Goal: Task Accomplishment & Management: Manage account settings

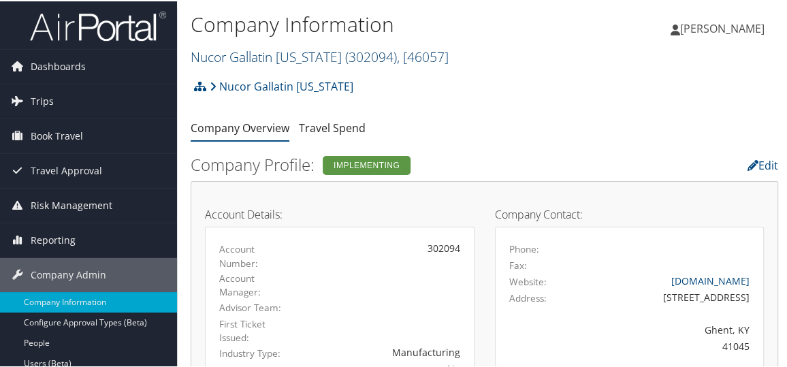
click at [283, 56] on link "Nucor Gallatin Kentucky ( 302094 ) , [ 46057 ]" at bounding box center [320, 55] width 258 height 18
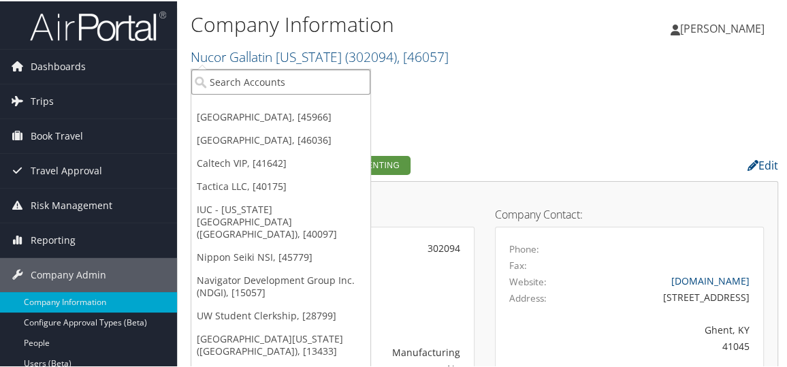
click at [249, 76] on input "search" at bounding box center [280, 80] width 179 height 25
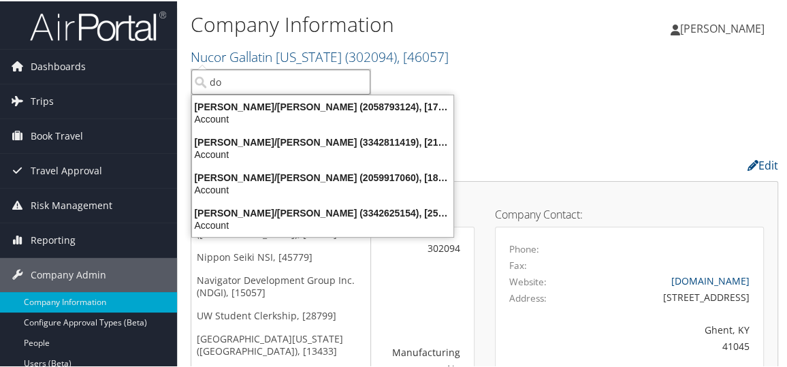
type input "d"
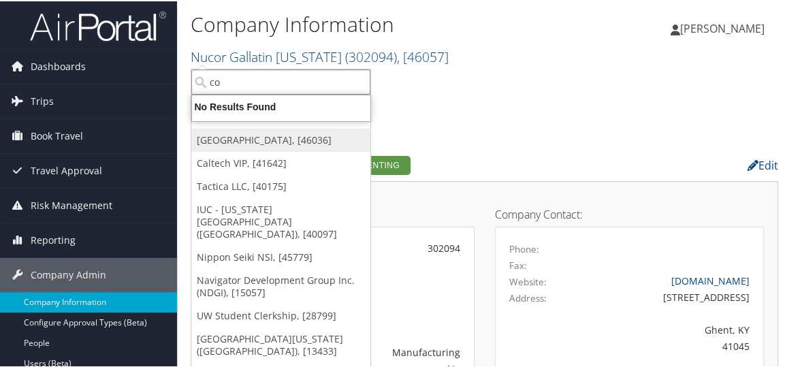
type input "c"
type input "colorado public"
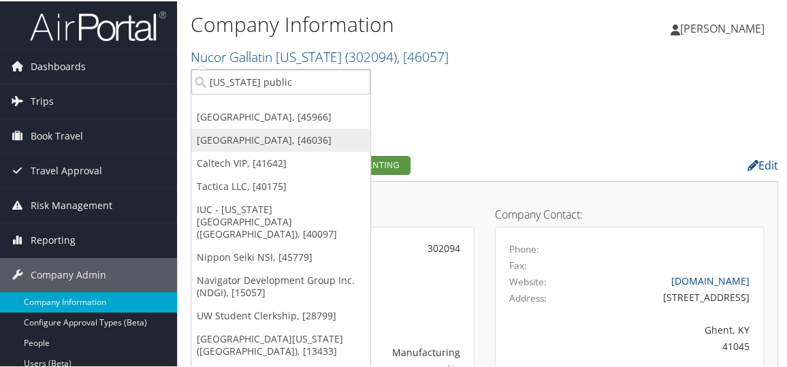
click at [249, 132] on link "[GEOGRAPHIC_DATA], [46036]" at bounding box center [280, 138] width 179 height 23
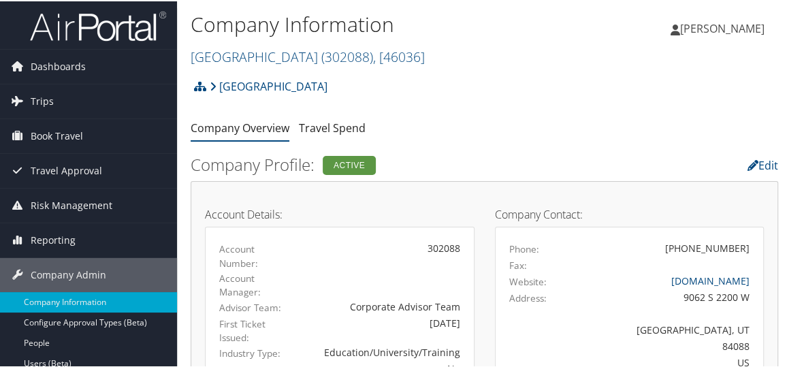
click at [262, 64] on h2 "Hawthorn Academy ( 302088 ) , [ 46036 ]" at bounding box center [387, 54] width 392 height 23
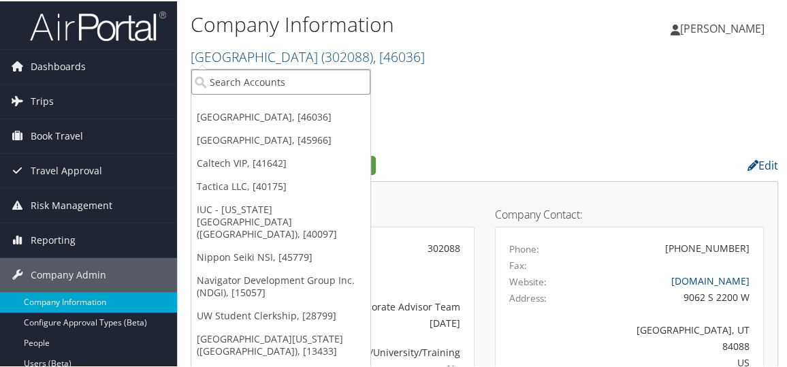
click at [240, 78] on input "search" at bounding box center [280, 80] width 179 height 25
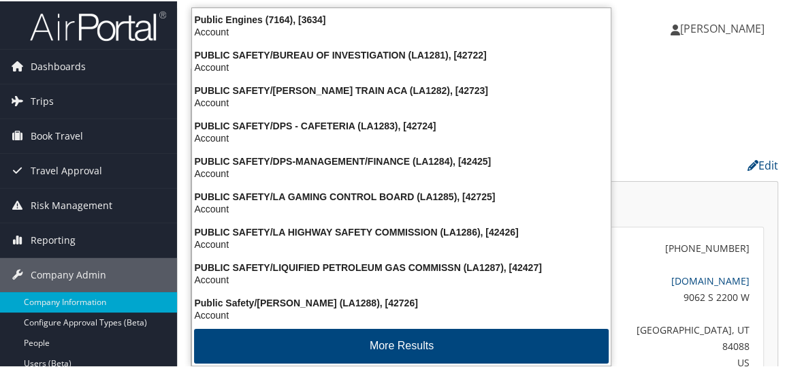
type input "p"
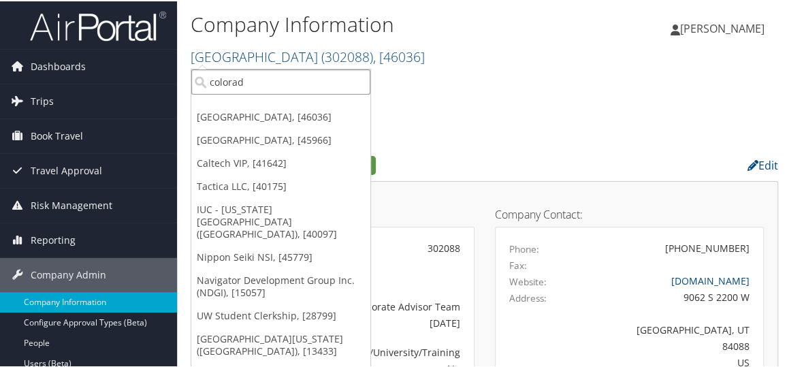
type input "[US_STATE]"
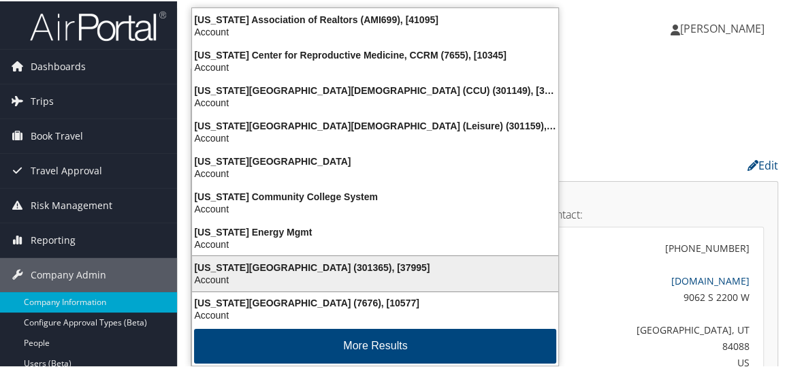
scroll to position [2, 0]
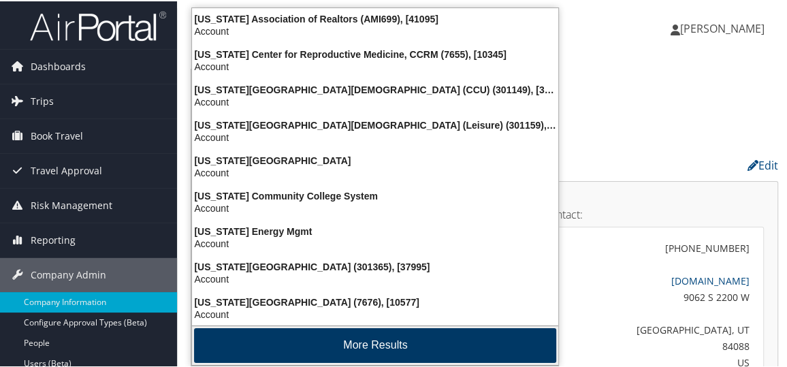
click at [426, 341] on button "More Results" at bounding box center [375, 344] width 362 height 35
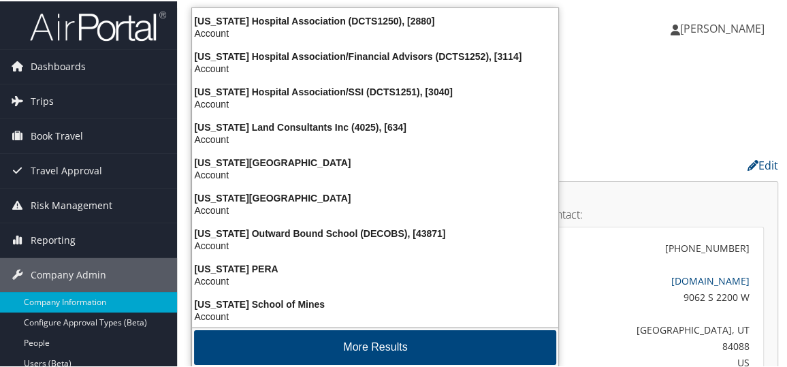
scroll to position [320, 0]
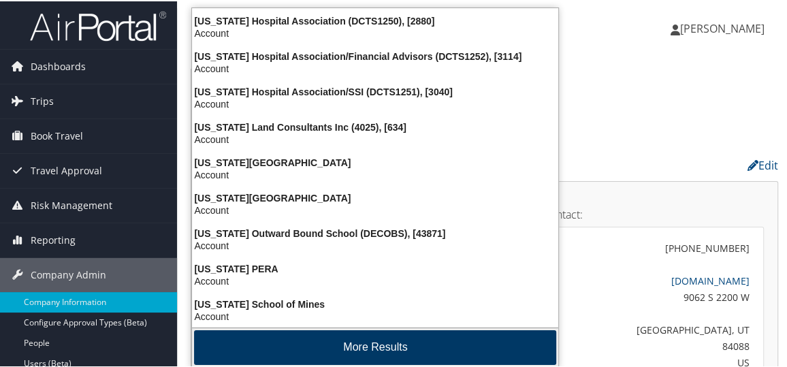
click at [414, 341] on button "More Results" at bounding box center [375, 346] width 362 height 35
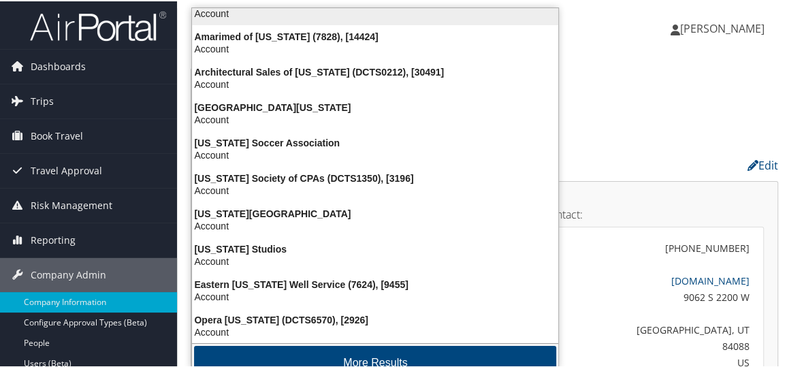
scroll to position [640, 0]
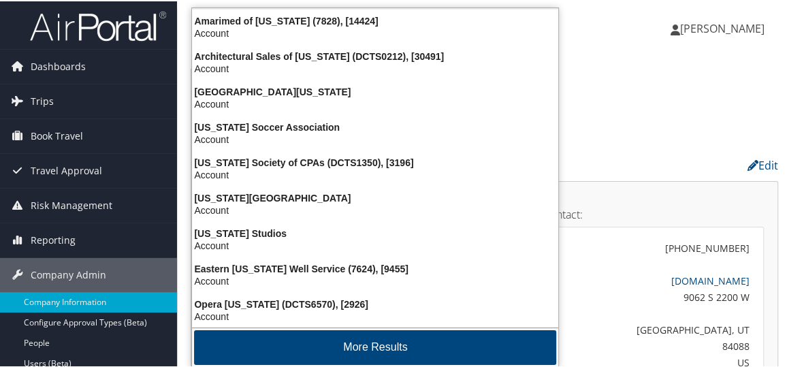
click at [414, 341] on button "More Results" at bounding box center [375, 346] width 362 height 35
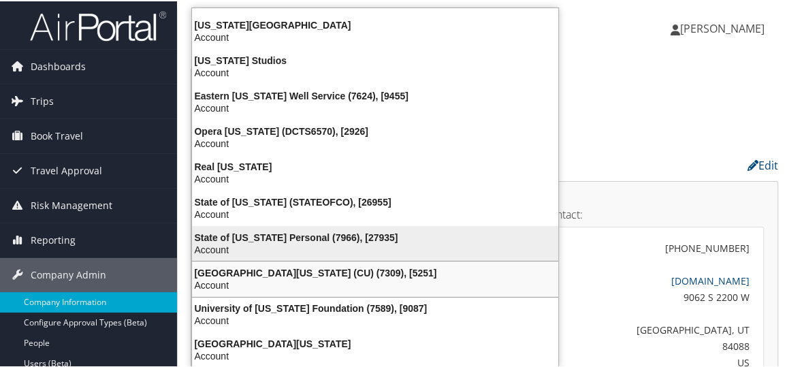
scroll to position [812, 0]
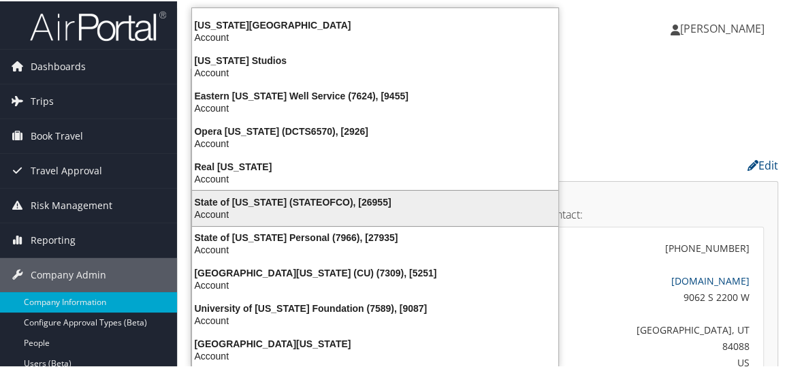
click at [381, 195] on div "State of Colorado (STATEOFCO), [26955]" at bounding box center [375, 201] width 383 height 12
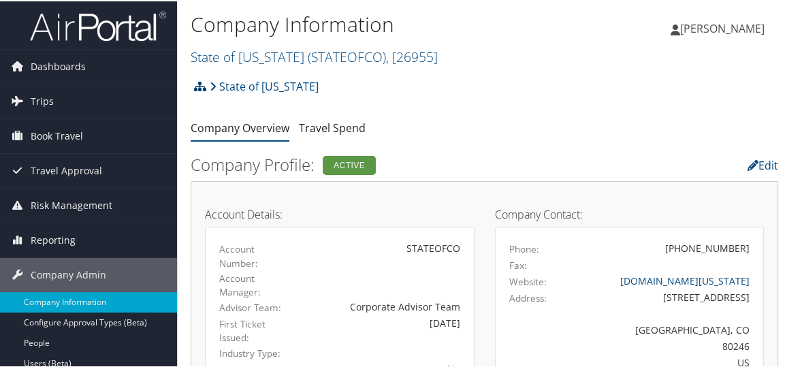
click at [197, 87] on icon at bounding box center [200, 85] width 12 height 11
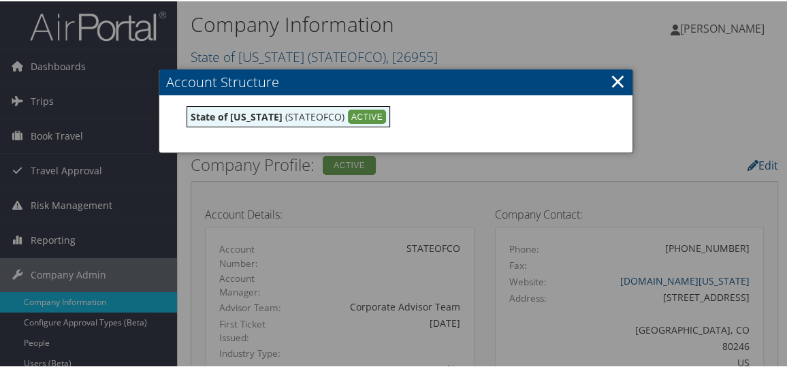
click at [363, 42] on div at bounding box center [396, 183] width 792 height 367
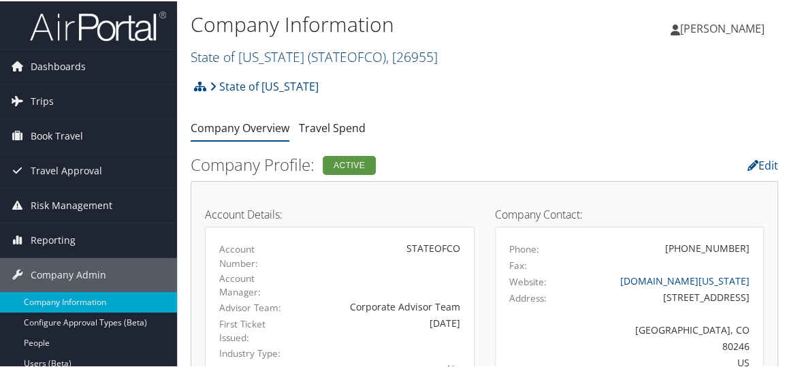
click at [288, 59] on link "State of Colorado ( STATEOFCO ) , [ 26955 ]" at bounding box center [314, 55] width 247 height 18
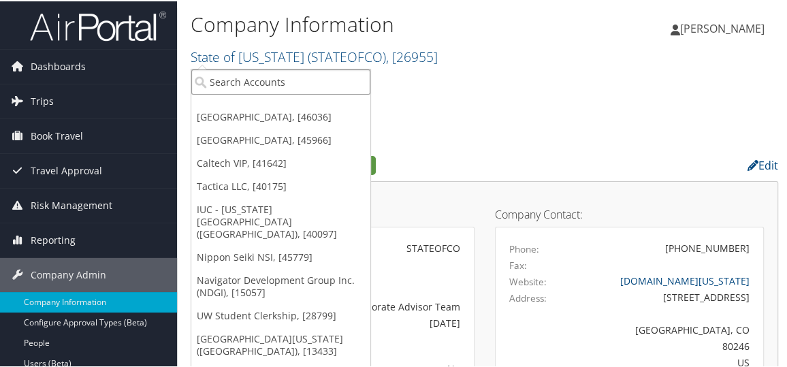
click at [283, 90] on input "search" at bounding box center [280, 80] width 179 height 25
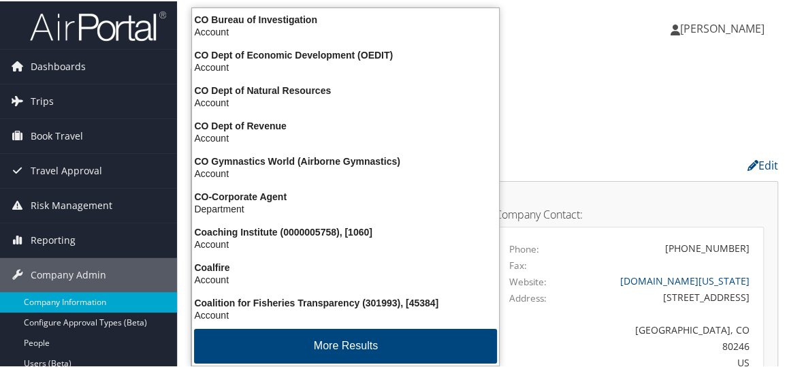
type input "c"
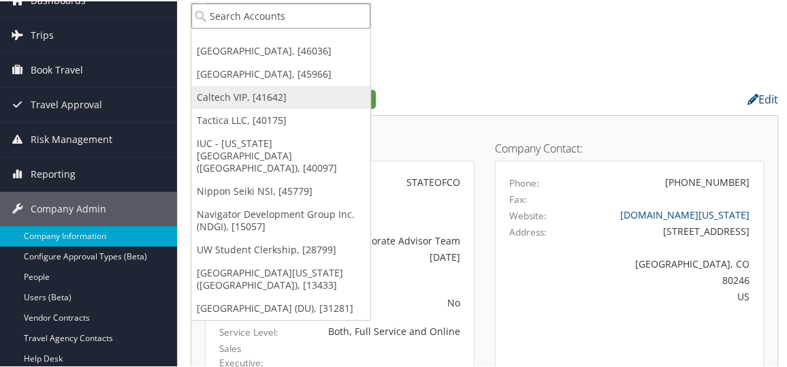
scroll to position [70, 0]
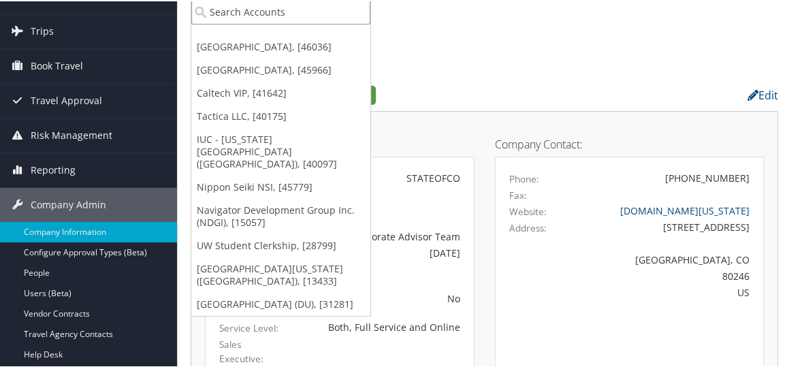
click at [223, 7] on input "search" at bounding box center [280, 10] width 179 height 25
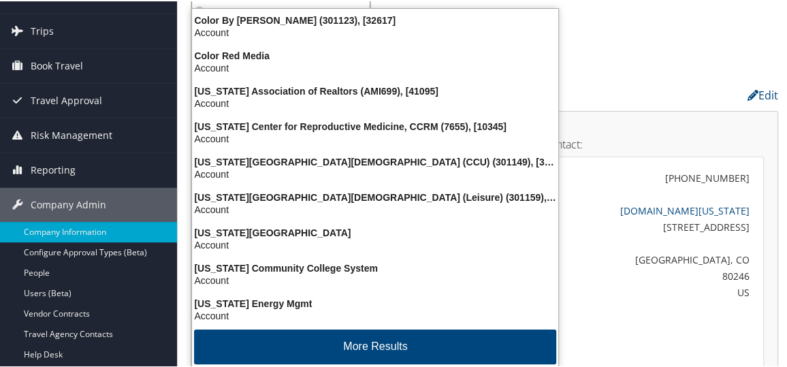
type input "c"
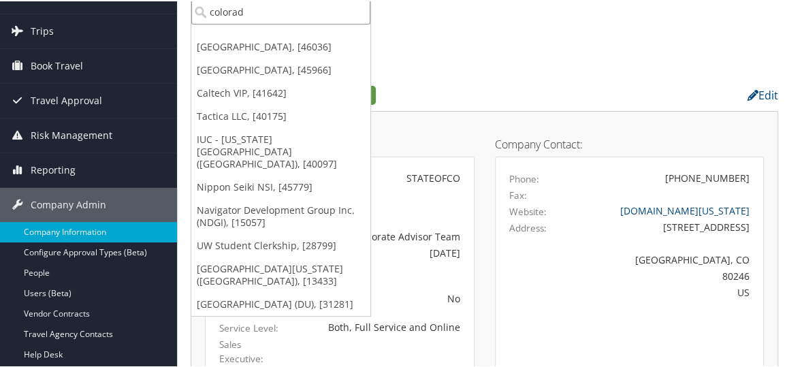
type input "colorado"
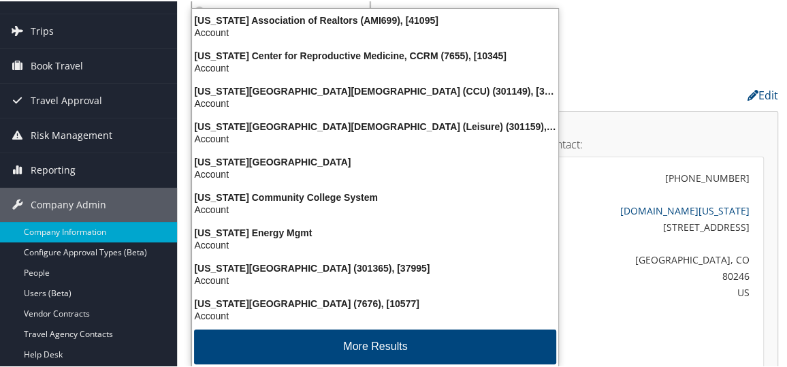
click at [223, 7] on li "Colorado Association of Realtors (AMI699), [41095] Account" at bounding box center [375, 24] width 366 height 35
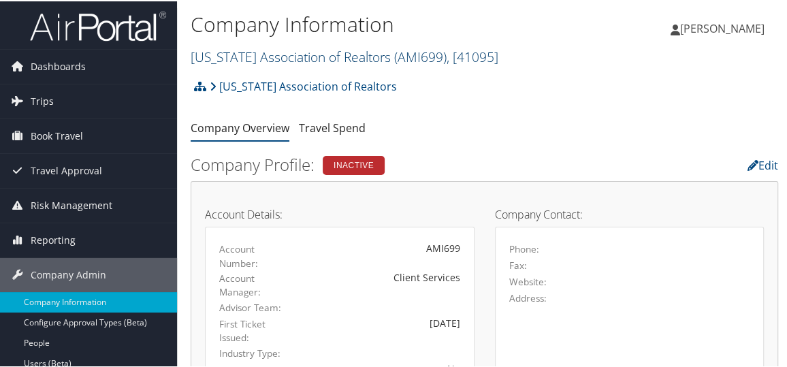
click at [232, 62] on link "[US_STATE] Association of Realtors ( AMI699 ) , [ 41095 ]" at bounding box center [345, 55] width 308 height 18
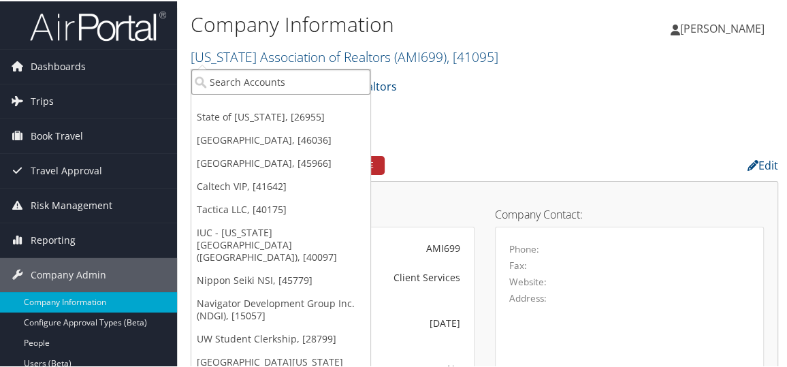
click at [231, 76] on input "search" at bounding box center [280, 80] width 179 height 25
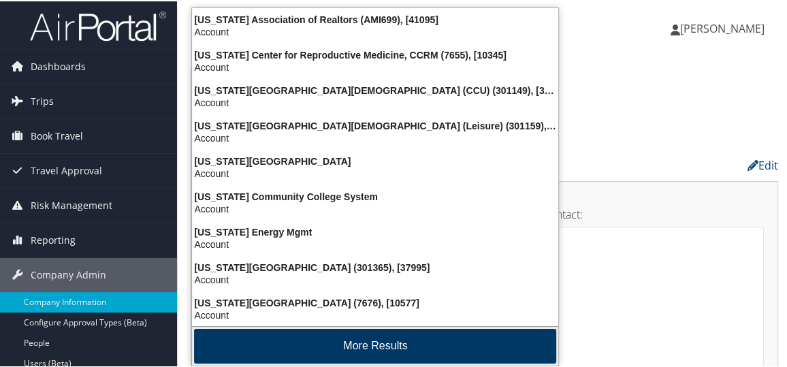
click at [373, 343] on button "More Results" at bounding box center [375, 345] width 362 height 35
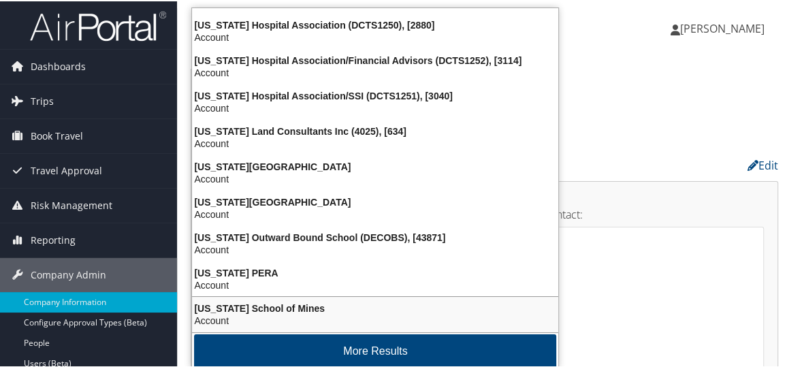
scroll to position [320, 0]
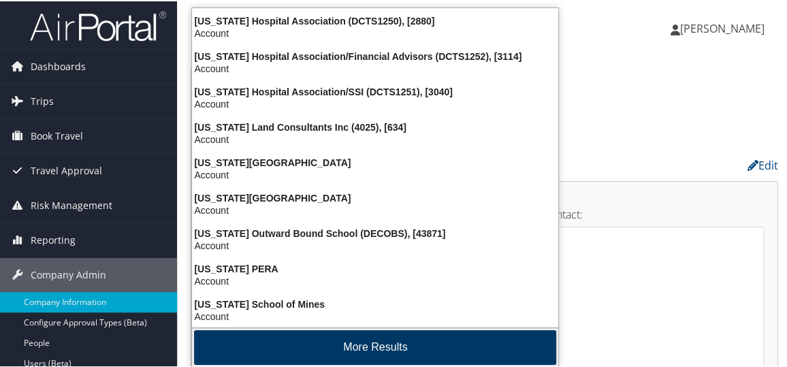
click at [374, 349] on button "More Results" at bounding box center [375, 346] width 362 height 35
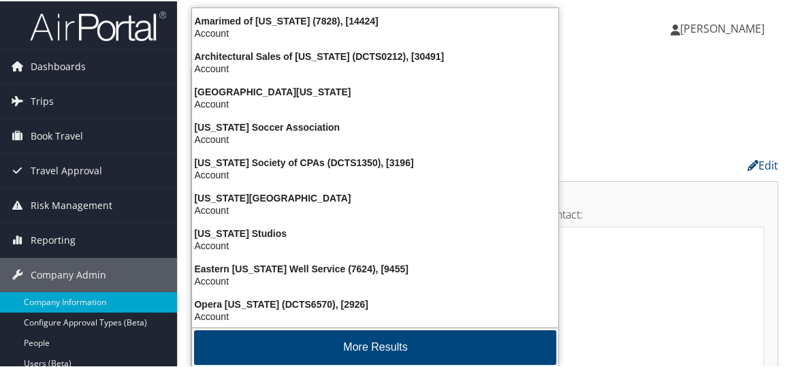
click at [374, 349] on button "More Results" at bounding box center [375, 346] width 362 height 35
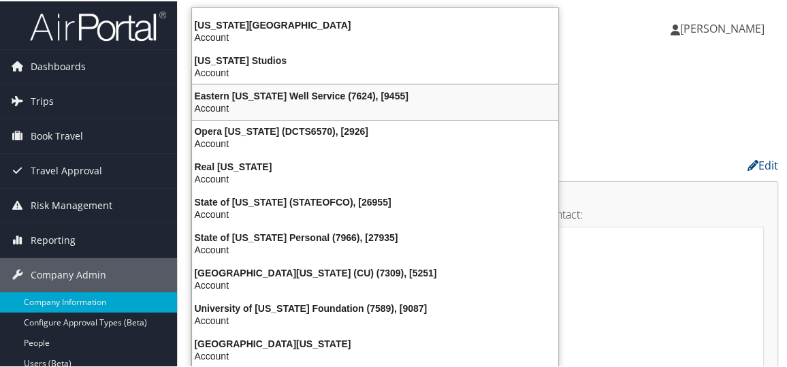
scroll to position [812, 0]
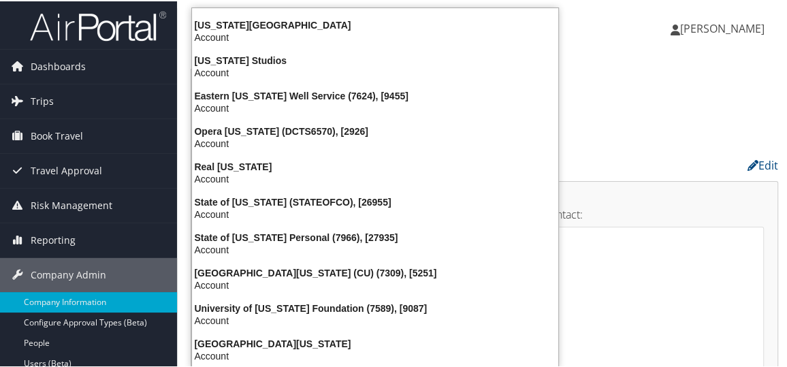
type input "colorado"
click at [586, 87] on div "Colorado Association of Realtors Account Structure Colorado Association of Real…" at bounding box center [485, 90] width 588 height 37
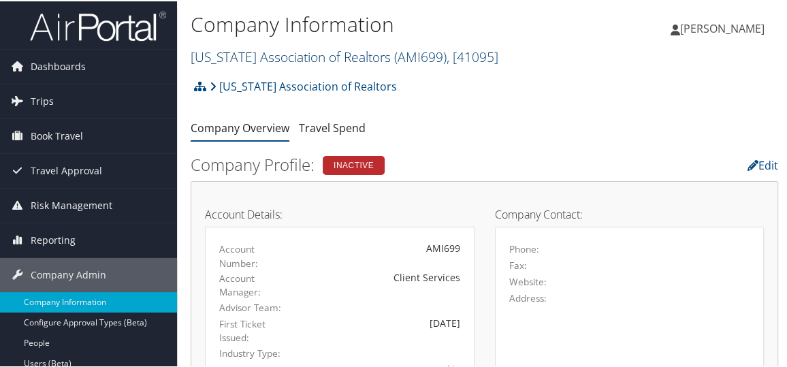
click at [238, 53] on link "[US_STATE] Association of Realtors ( AMI699 ) , [ 41095 ]" at bounding box center [345, 55] width 308 height 18
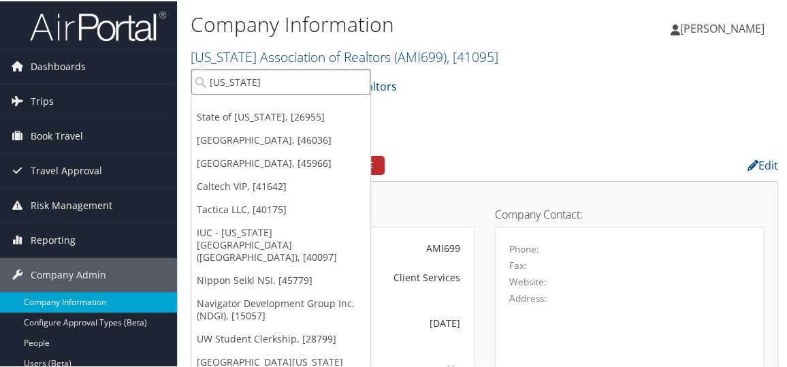
click at [236, 77] on input "colorado" at bounding box center [280, 80] width 179 height 25
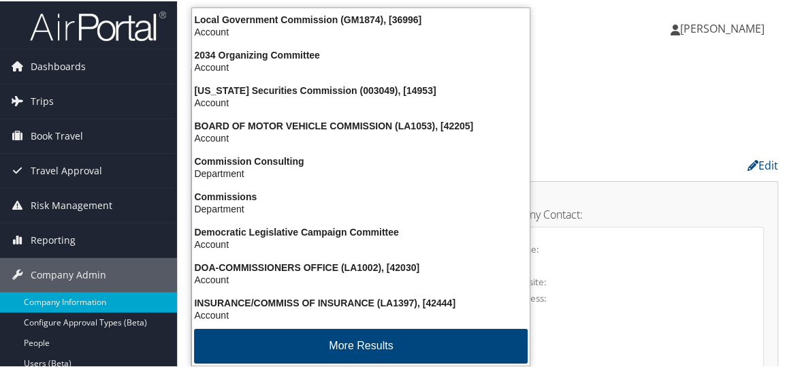
type input "c"
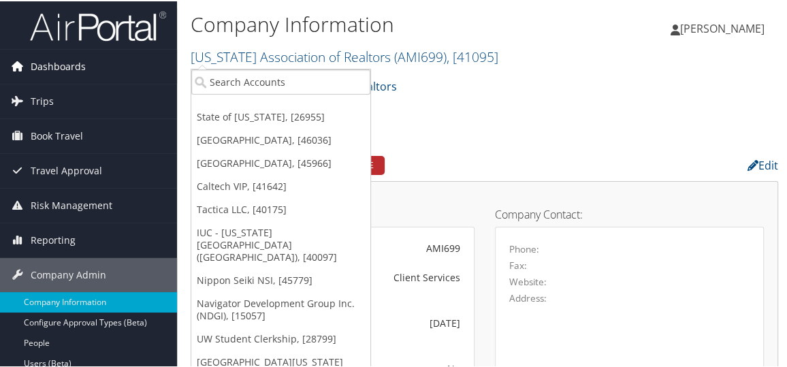
click at [82, 61] on span "Dashboards" at bounding box center [58, 65] width 55 height 34
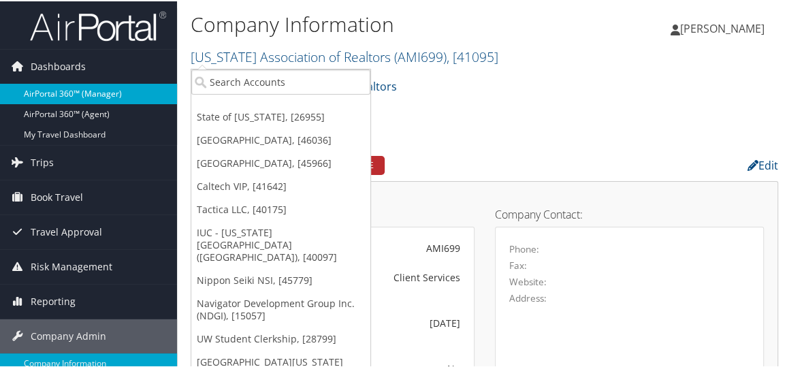
click at [106, 97] on link "AirPortal 360™ (Manager)" at bounding box center [88, 92] width 177 height 20
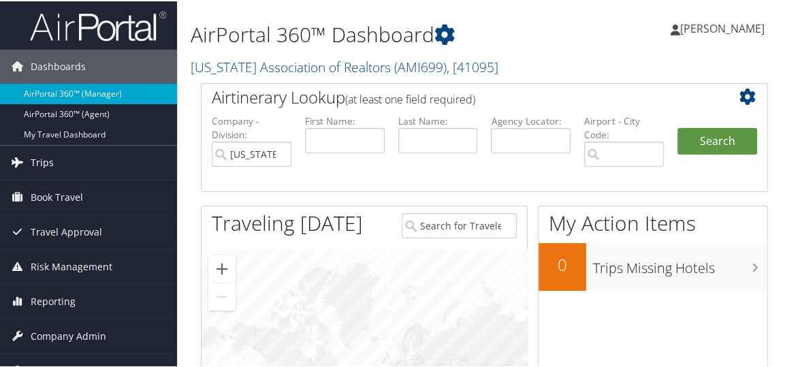
click at [50, 159] on span "Trips" at bounding box center [42, 161] width 23 height 34
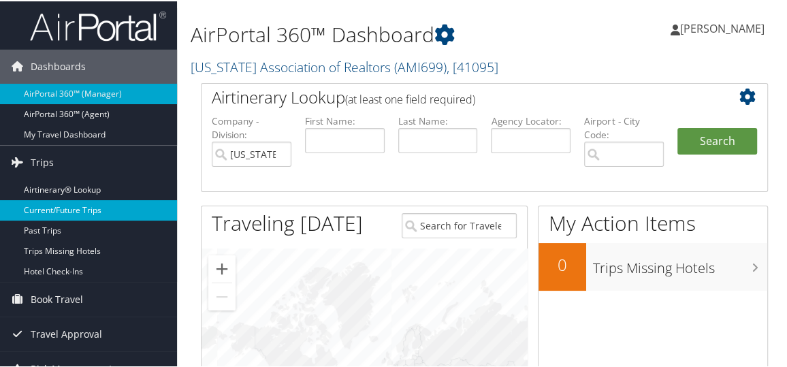
click at [60, 214] on link "Current/Future Trips" at bounding box center [88, 209] width 177 height 20
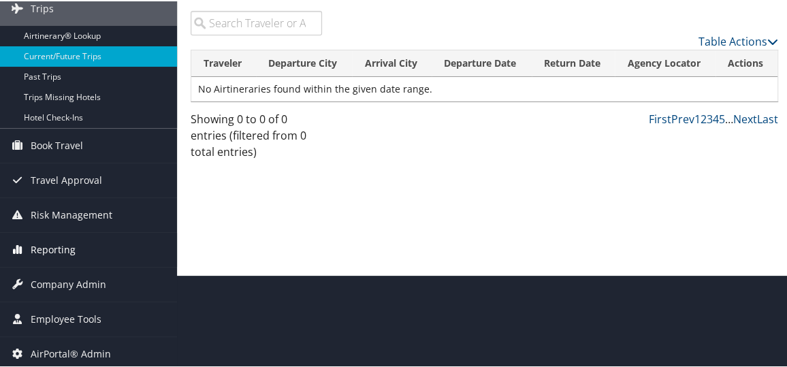
scroll to position [93, 0]
click at [81, 347] on span "AirPortal® Admin" at bounding box center [71, 353] width 80 height 34
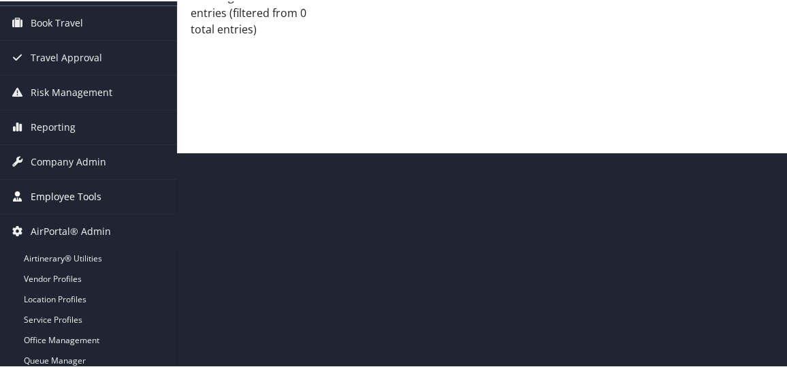
click at [92, 195] on span "Employee Tools" at bounding box center [66, 195] width 71 height 34
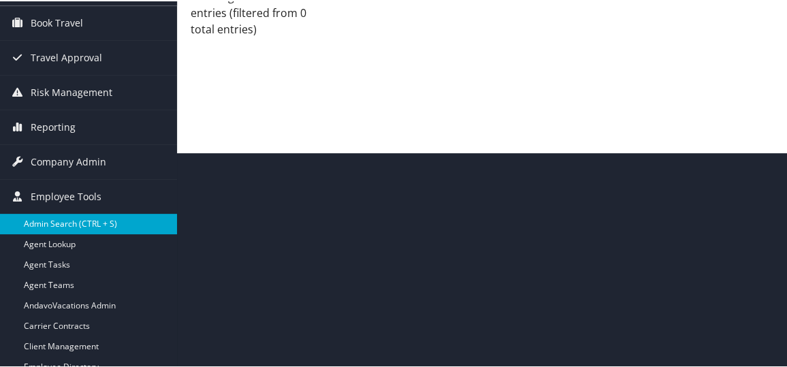
click at [82, 221] on link "Admin Search (CTRL + S)" at bounding box center [88, 223] width 177 height 20
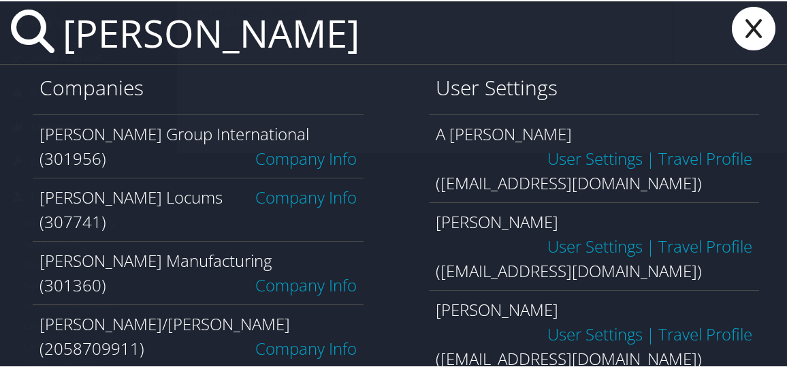
type input "hayes"
click at [740, 27] on icon at bounding box center [754, 27] width 54 height 44
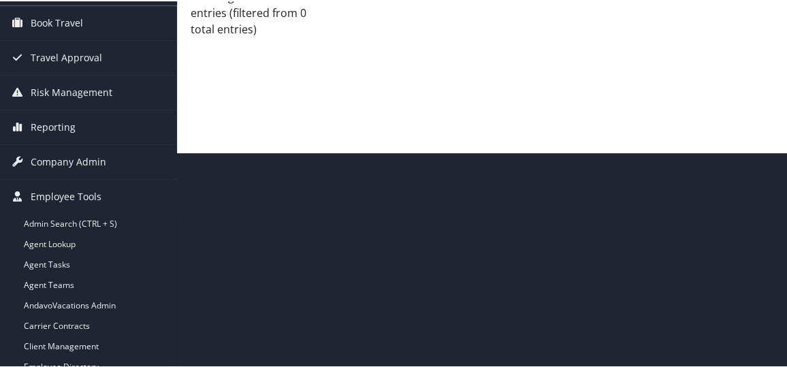
scroll to position [0, 0]
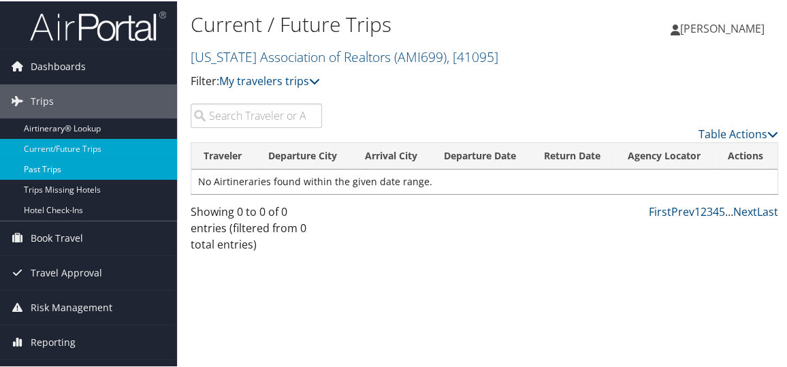
click at [63, 168] on link "Past Trips" at bounding box center [88, 168] width 177 height 20
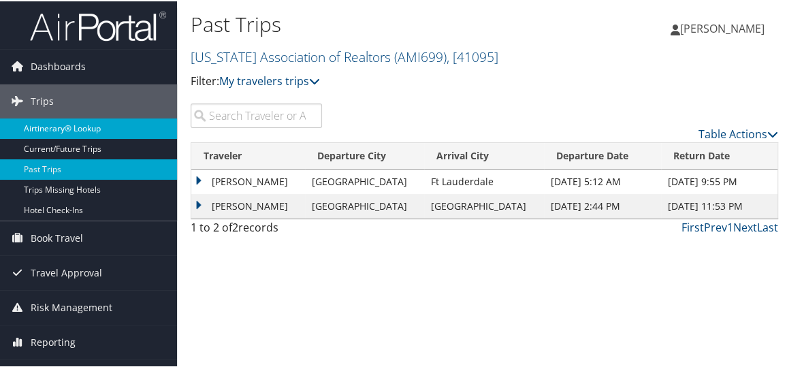
click at [93, 129] on link "Airtinerary® Lookup" at bounding box center [88, 127] width 177 height 20
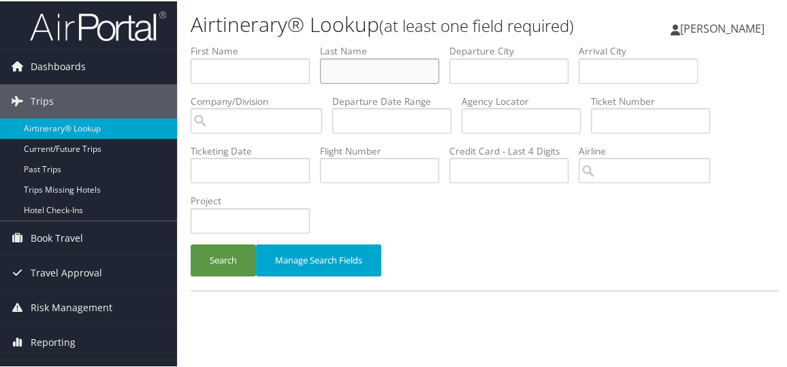
click at [341, 82] on input "text" at bounding box center [379, 69] width 119 height 25
type input "plant"
click at [249, 82] on input "text" at bounding box center [250, 69] width 119 height 25
type input "thomas"
click at [229, 275] on button "Search" at bounding box center [223, 259] width 65 height 32
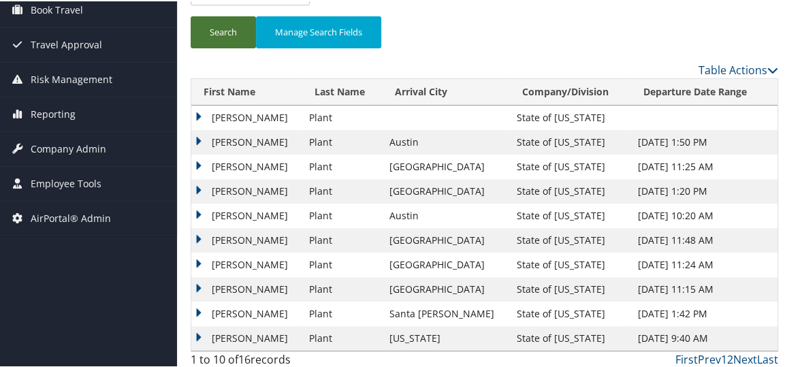
scroll to position [261, 0]
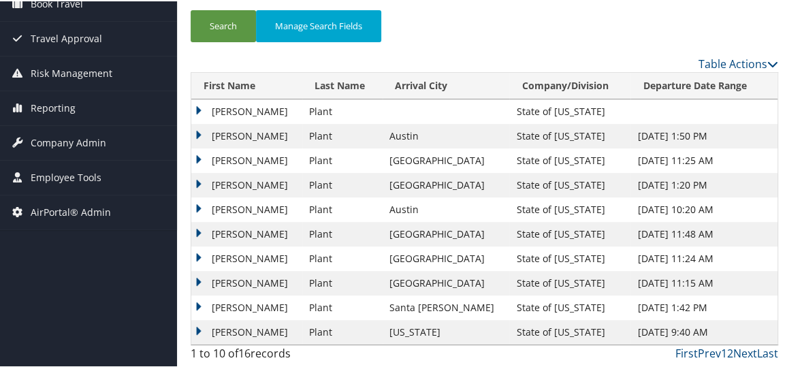
click at [198, 131] on td "Thomas" at bounding box center [246, 135] width 111 height 25
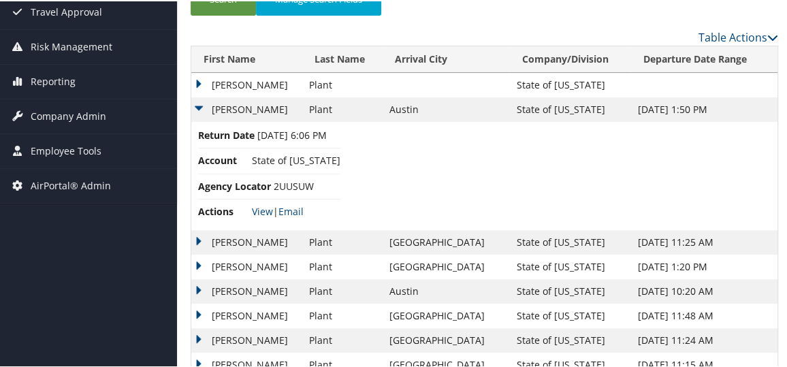
click at [279, 166] on span "State of [US_STATE]" at bounding box center [296, 159] width 89 height 13
click at [231, 121] on td "Thomas" at bounding box center [246, 108] width 111 height 25
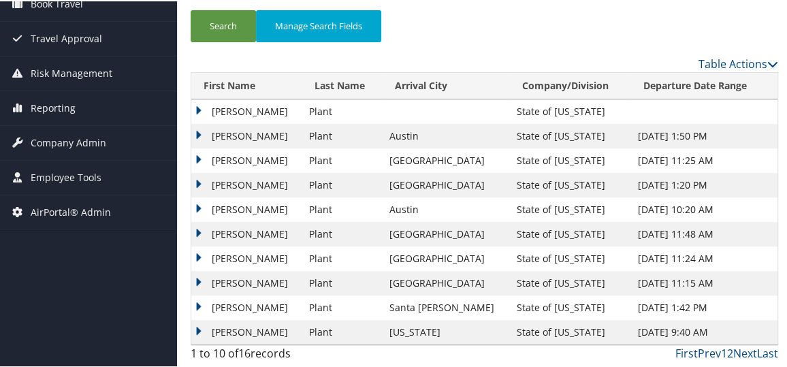
click at [231, 134] on td "Thomas" at bounding box center [246, 135] width 111 height 25
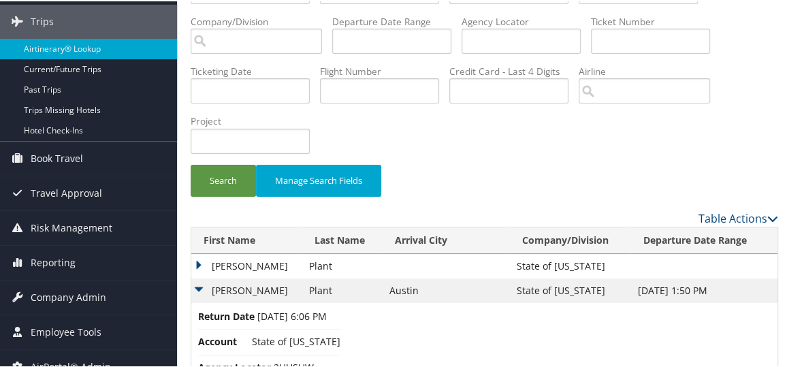
scroll to position [0, 0]
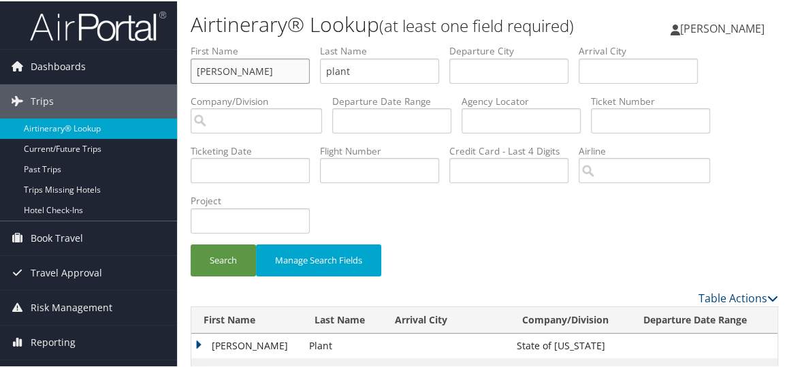
click at [248, 82] on input "thomas" at bounding box center [250, 69] width 119 height 25
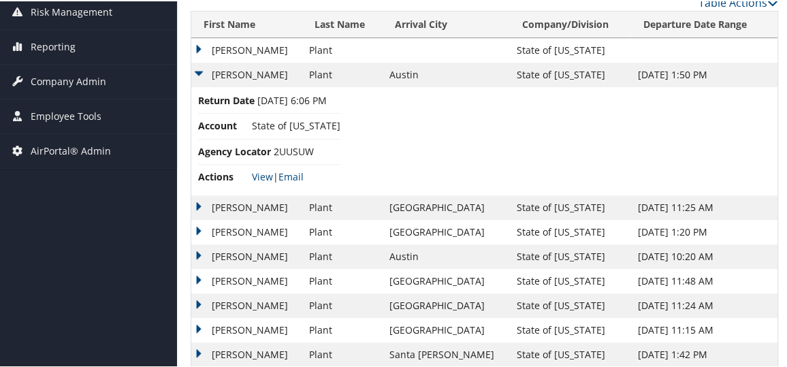
scroll to position [369, 0]
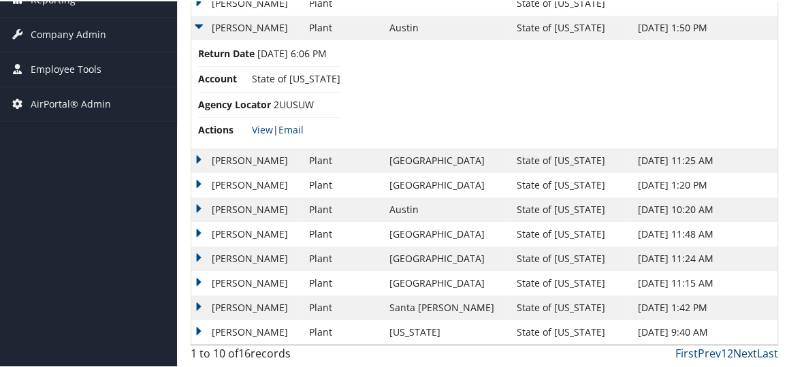
click at [738, 354] on link "Next" at bounding box center [746, 352] width 24 height 15
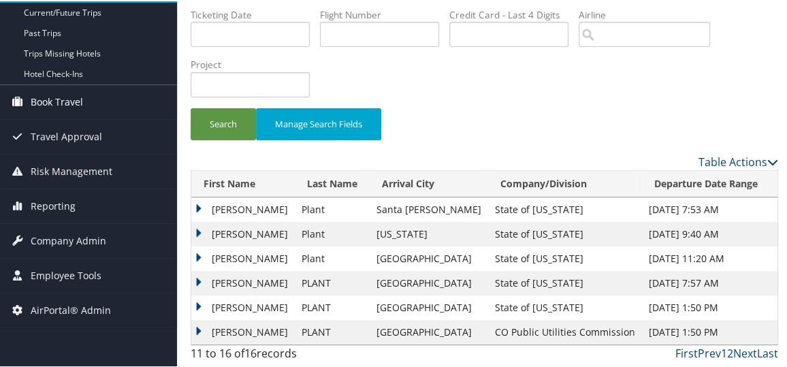
scroll to position [163, 0]
click at [102, 223] on span "Company Admin" at bounding box center [69, 240] width 76 height 34
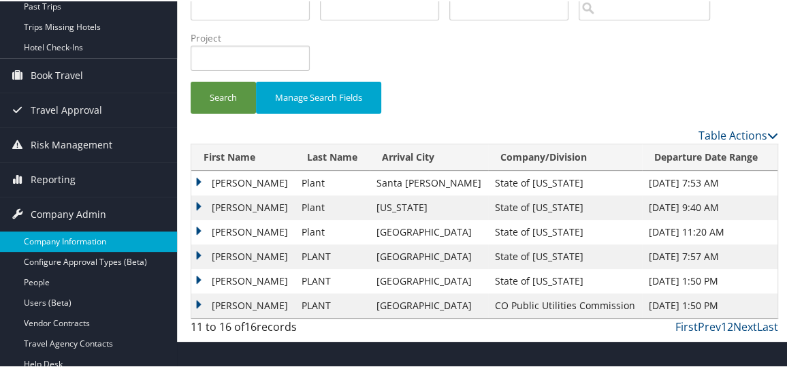
click at [96, 231] on link "Company Information" at bounding box center [88, 240] width 177 height 20
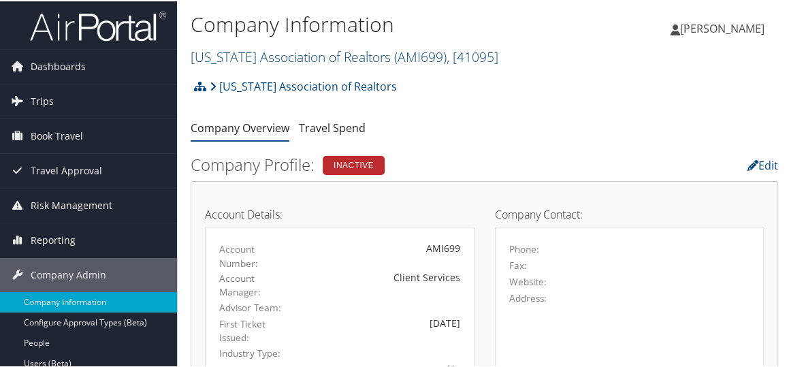
click at [258, 51] on link "[US_STATE] Association of Realtors ( AMI699 ) , [ 41095 ]" at bounding box center [345, 55] width 308 height 18
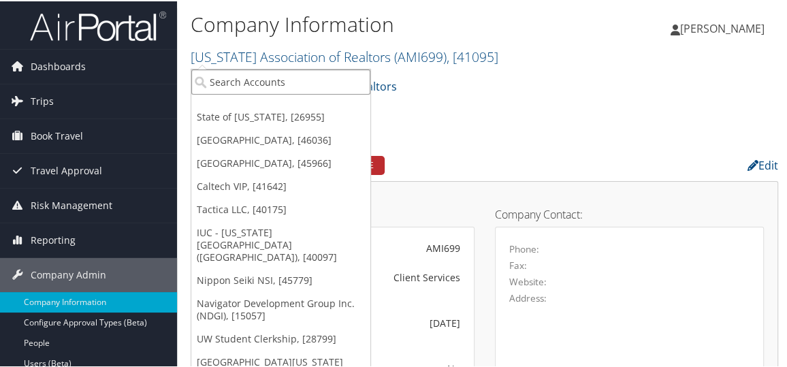
click at [251, 76] on input "search" at bounding box center [280, 80] width 179 height 25
type input "state of colo"
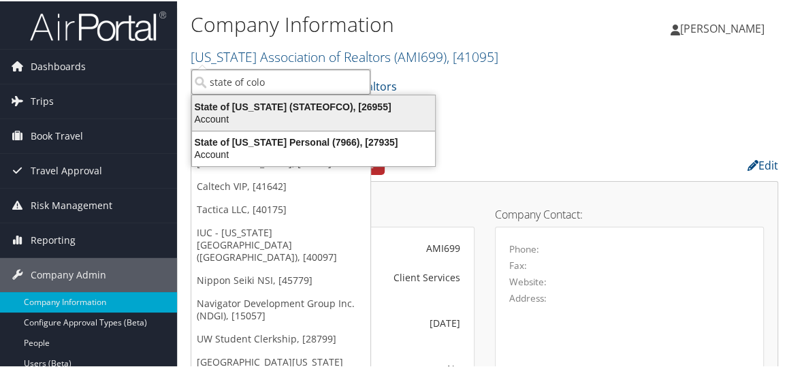
click at [279, 105] on div "State of Colorado (STATEOFCO), [26955]" at bounding box center [314, 105] width 260 height 12
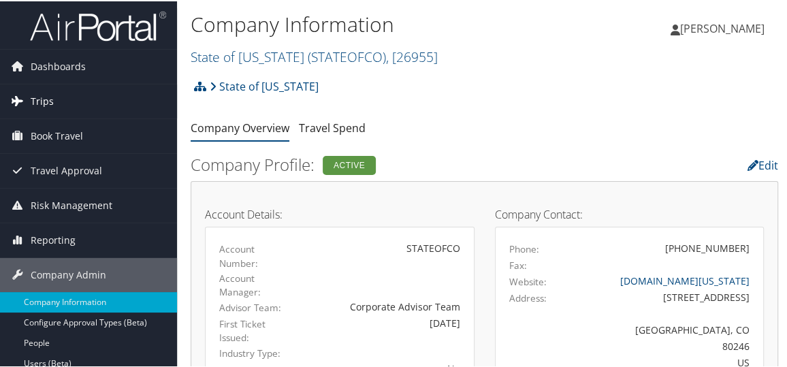
click at [44, 93] on span "Trips" at bounding box center [42, 100] width 23 height 34
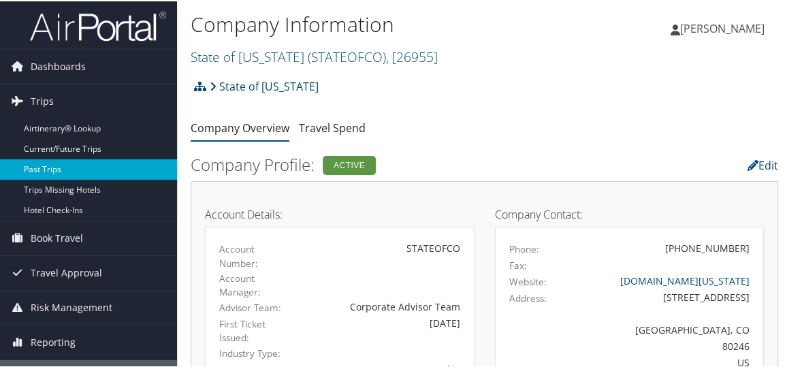
click at [57, 165] on link "Past Trips" at bounding box center [88, 168] width 177 height 20
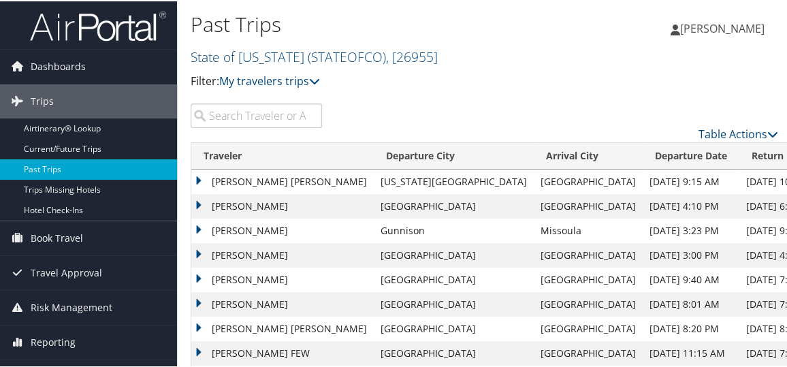
scroll to position [57, 0]
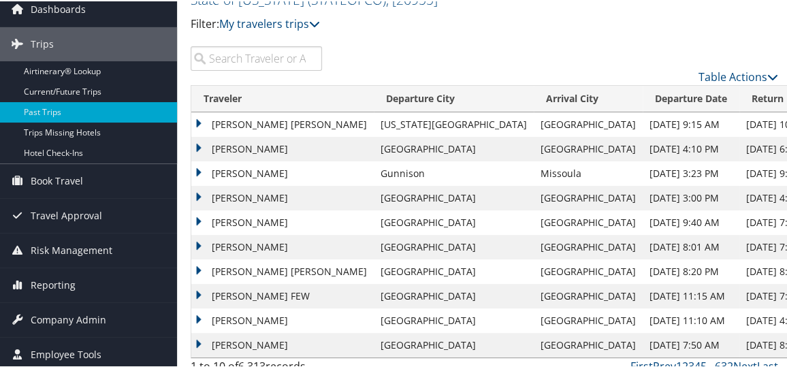
click at [239, 62] on input "search" at bounding box center [256, 57] width 131 height 25
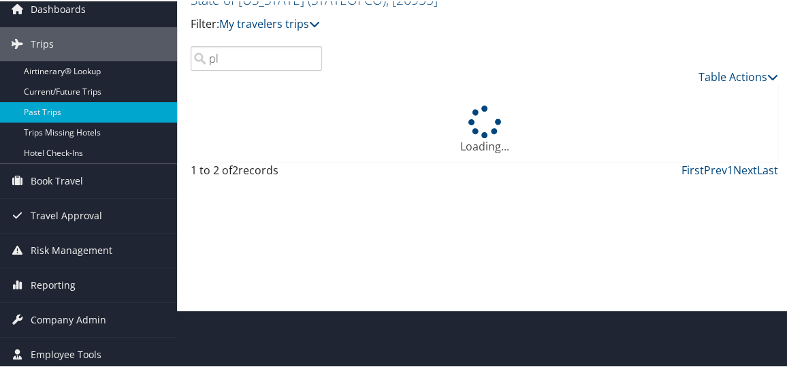
type input "p"
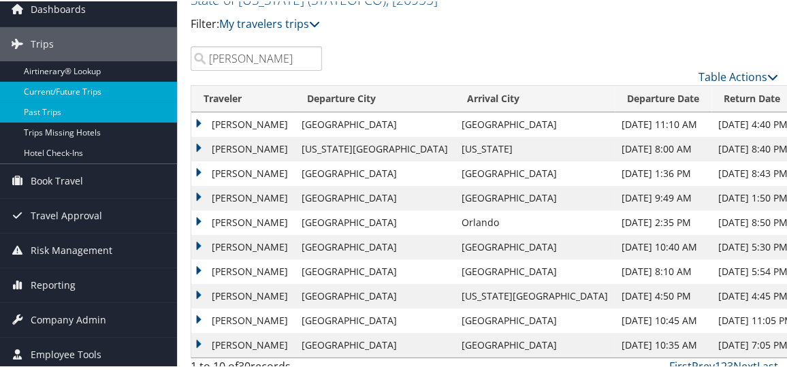
type input "[PERSON_NAME]"
click at [104, 97] on link "Current/Future Trips" at bounding box center [88, 90] width 177 height 20
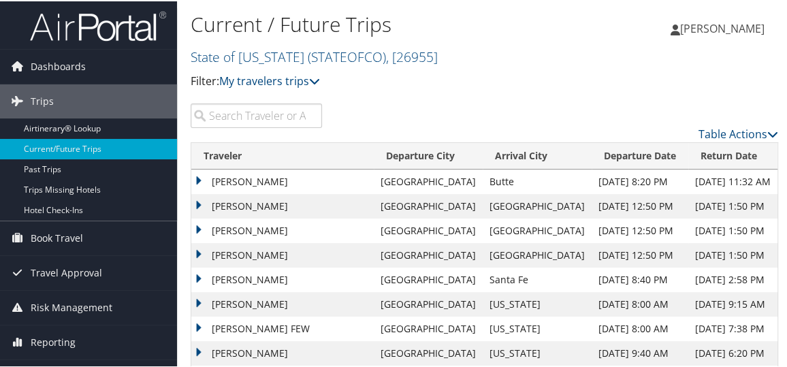
click at [277, 116] on input "search" at bounding box center [256, 114] width 131 height 25
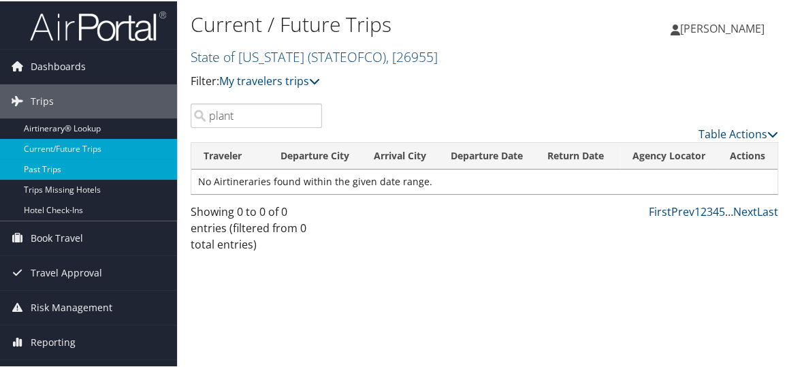
scroll to position [93, 0]
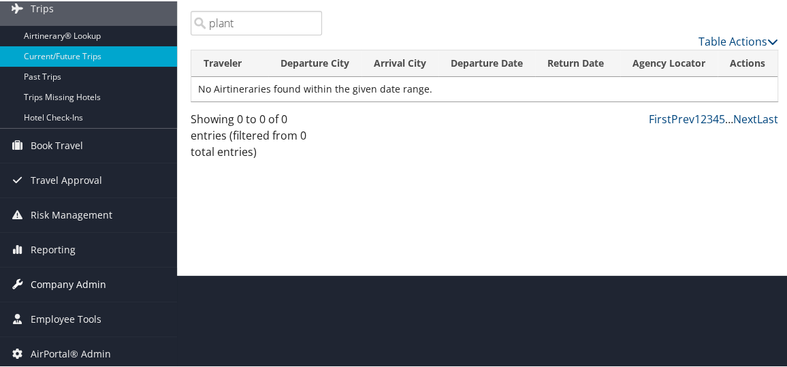
type input "plant"
click at [92, 276] on span "Company Admin" at bounding box center [69, 283] width 76 height 34
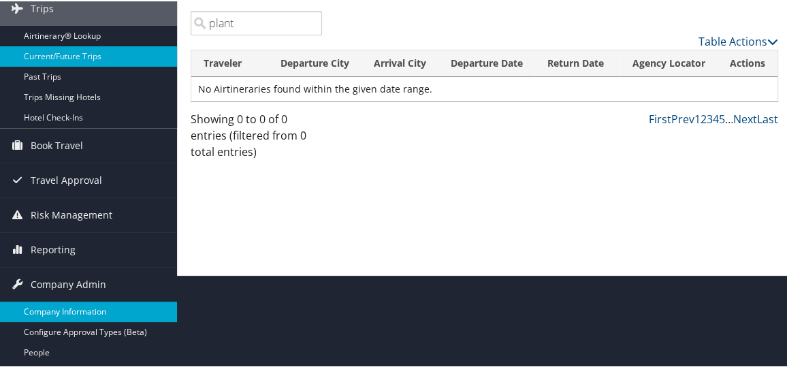
click at [90, 311] on link "Company Information" at bounding box center [88, 310] width 177 height 20
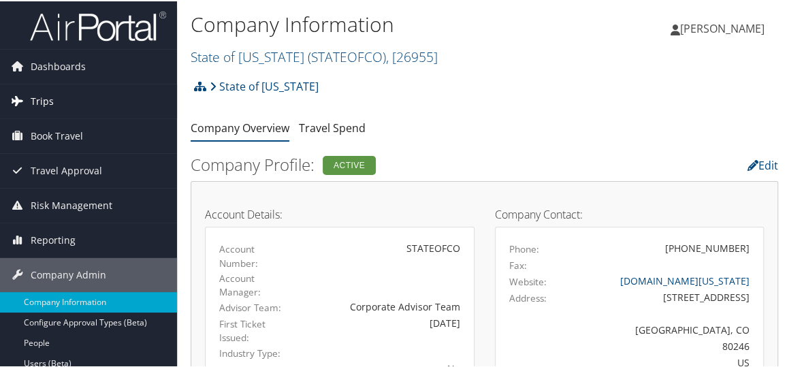
click at [40, 100] on span "Trips" at bounding box center [42, 100] width 23 height 34
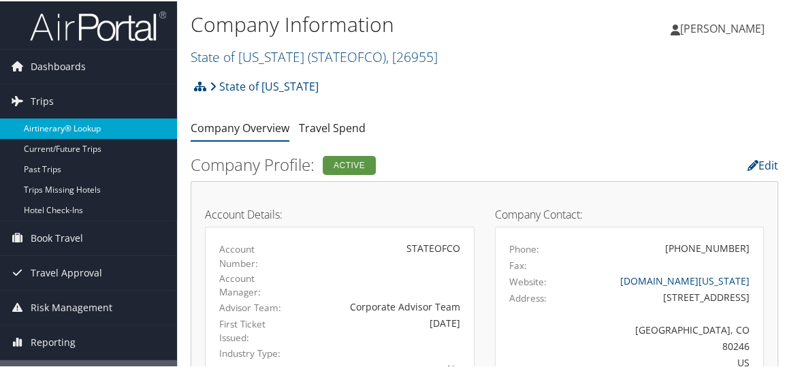
click at [69, 122] on link "Airtinerary® Lookup" at bounding box center [88, 127] width 177 height 20
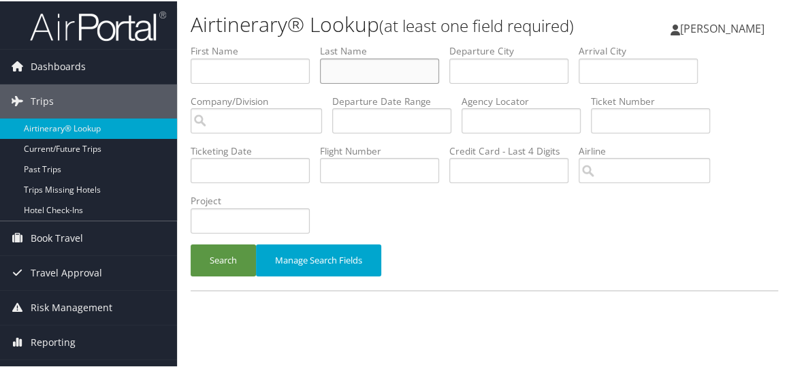
click at [354, 82] on input "text" at bounding box center [379, 69] width 119 height 25
type input "plant"
click at [200, 82] on input "text" at bounding box center [250, 69] width 119 height 25
type input "thomas"
click at [222, 275] on button "Search" at bounding box center [223, 259] width 65 height 32
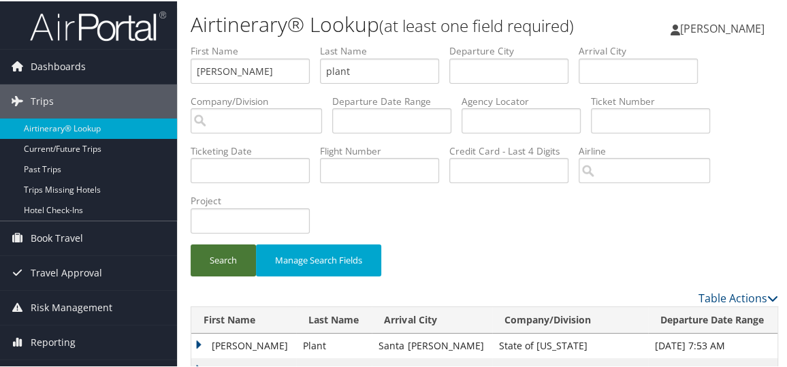
scroll to position [163, 0]
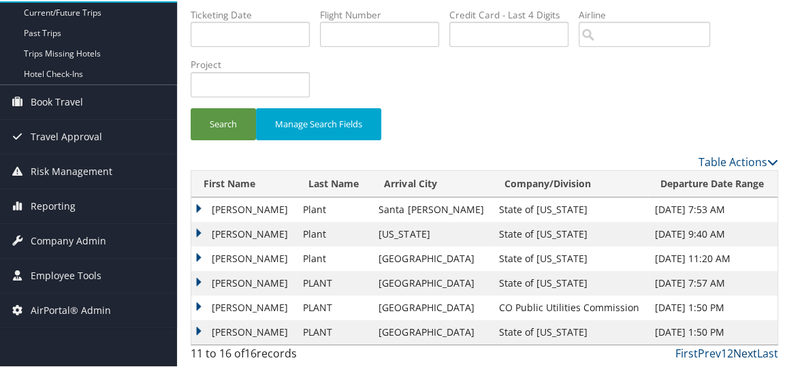
click at [743, 350] on link "Next" at bounding box center [746, 352] width 24 height 15
click at [686, 352] on link "First" at bounding box center [687, 352] width 22 height 15
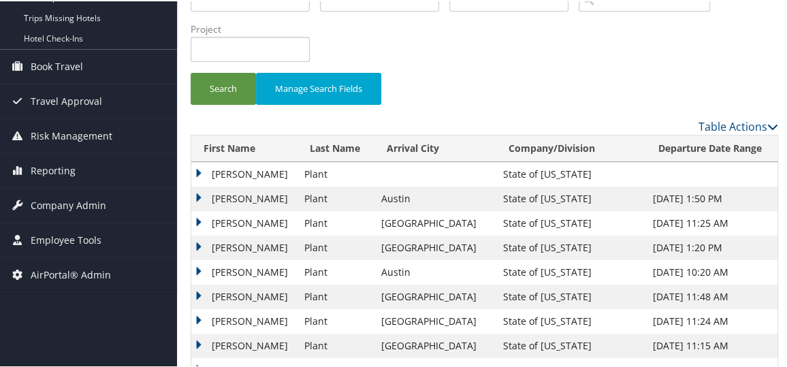
scroll to position [261, 0]
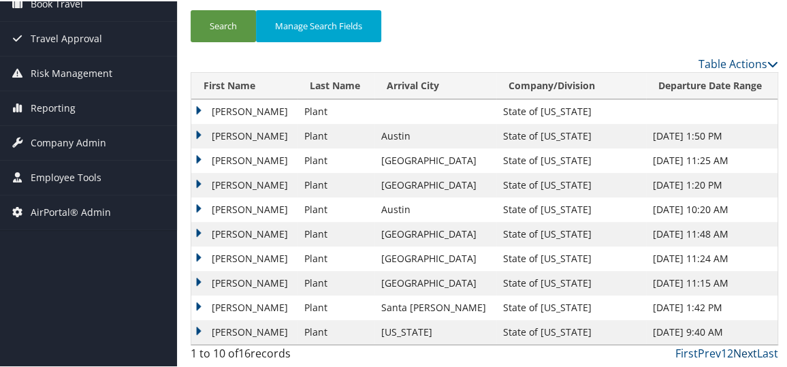
click at [738, 350] on link "Next" at bounding box center [746, 352] width 24 height 15
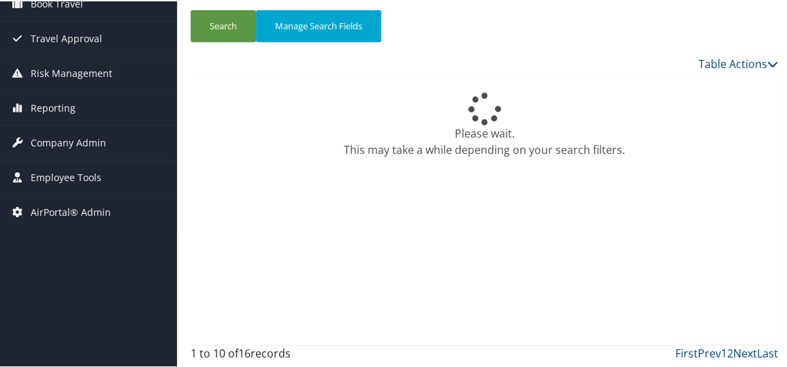
scroll to position [163, 0]
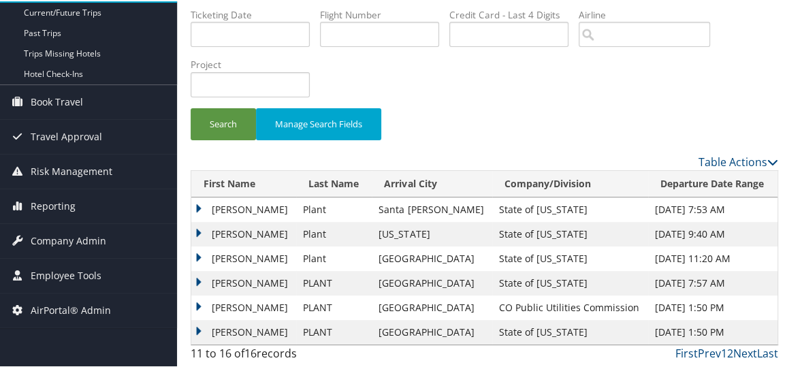
click at [199, 305] on td "THOMAS ALAN" at bounding box center [243, 306] width 105 height 25
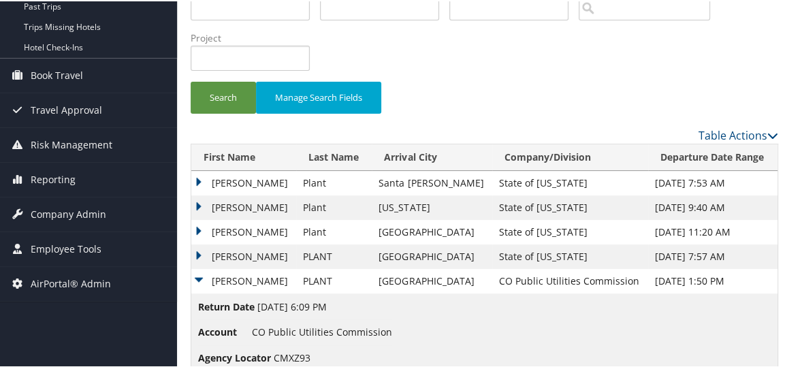
scroll to position [223, 0]
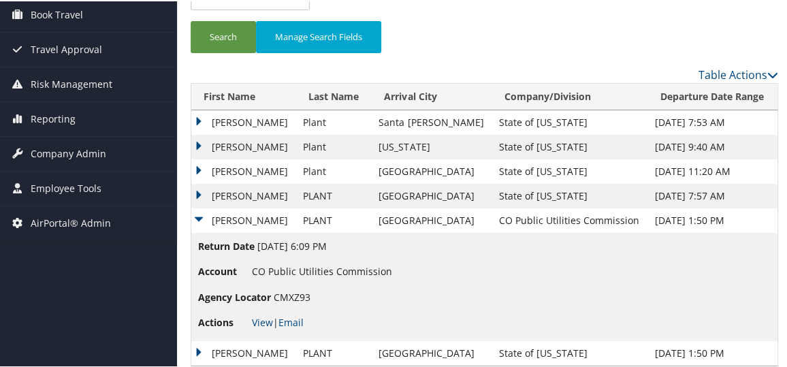
click at [298, 302] on span "CMXZ93" at bounding box center [292, 296] width 37 height 13
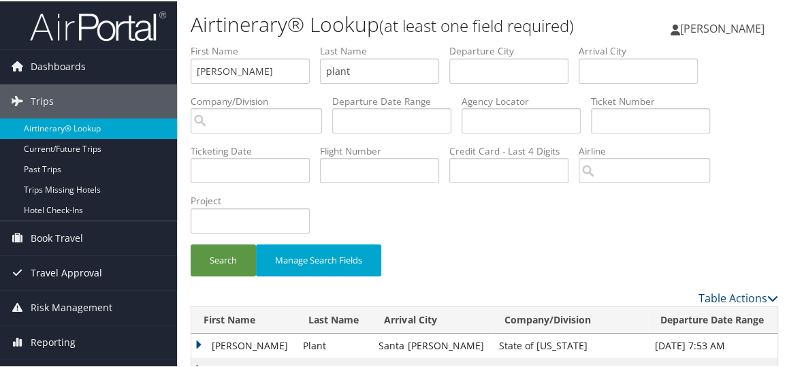
scroll to position [178, 0]
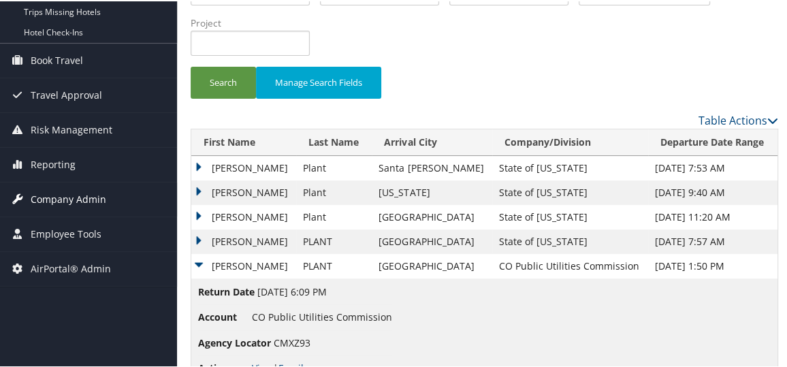
click at [90, 196] on span "Company Admin" at bounding box center [69, 198] width 76 height 34
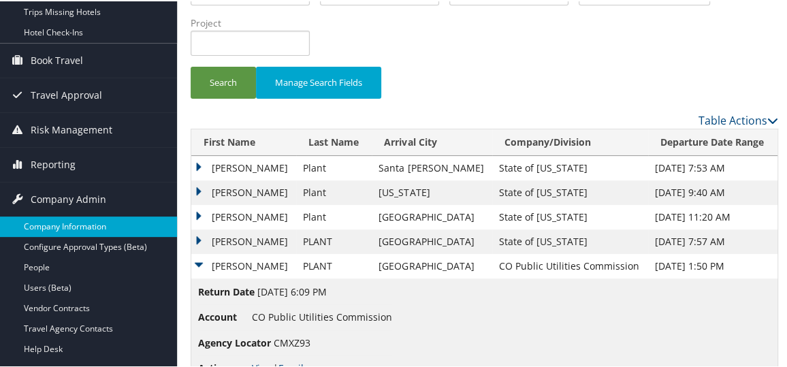
click at [89, 222] on link "Company Information" at bounding box center [88, 225] width 177 height 20
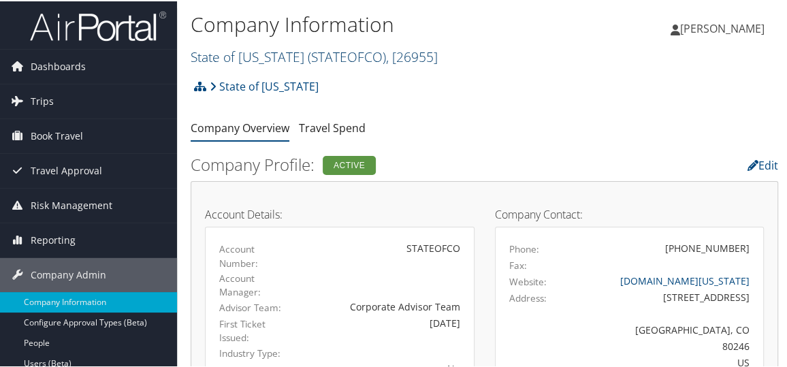
click at [253, 58] on link "State of Colorado ( STATEOFCO ) , [ 26955 ]" at bounding box center [314, 55] width 247 height 18
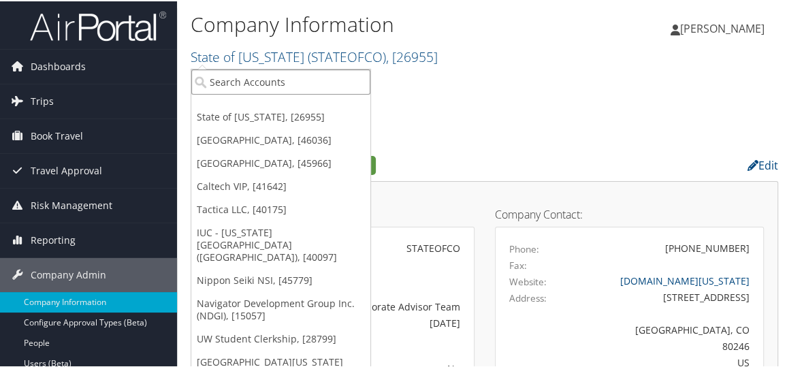
click at [252, 74] on input "search" at bounding box center [280, 80] width 179 height 25
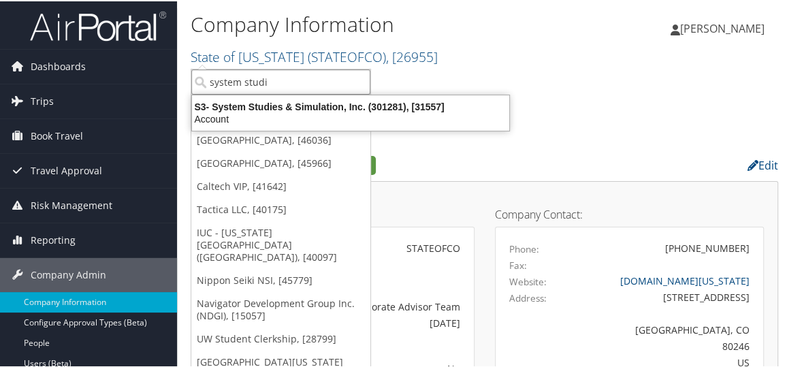
type input "system stud"
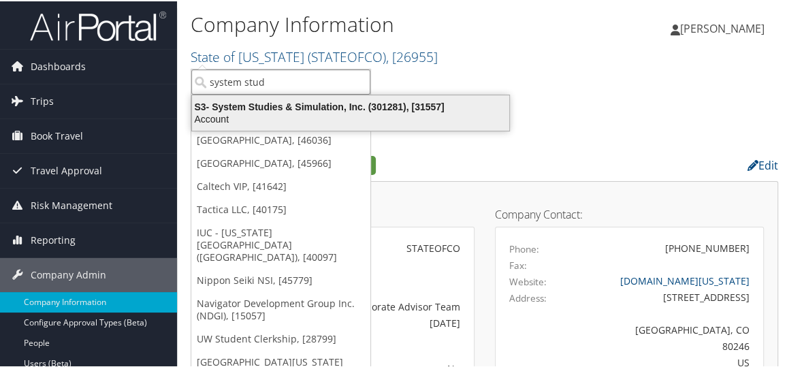
click at [272, 97] on div "S3- System Studies & Simulation, Inc. (301281), [31557] Account" at bounding box center [350, 111] width 313 height 31
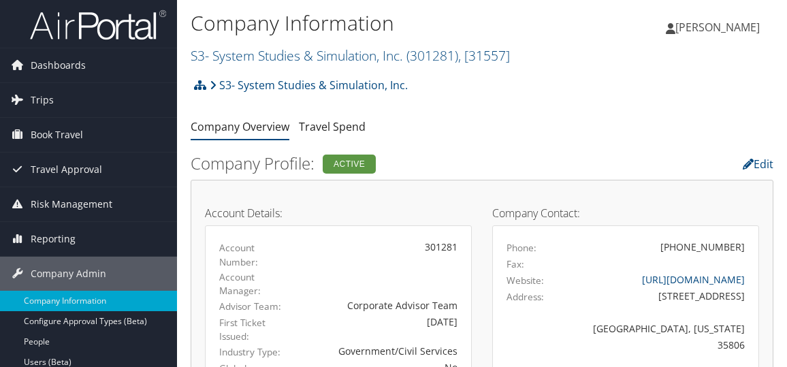
scroll to position [93, 0]
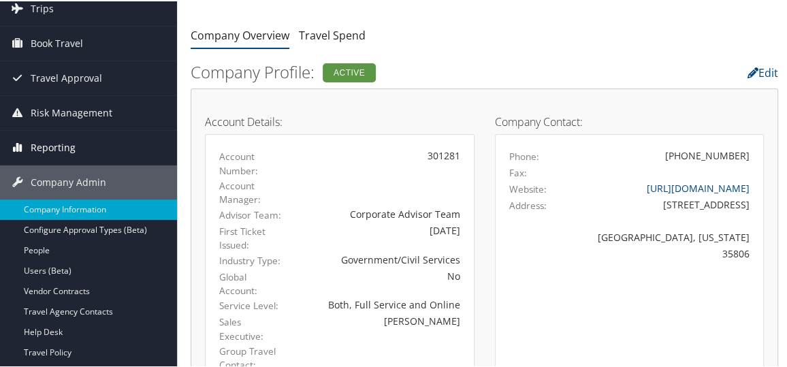
click at [55, 140] on span "Reporting" at bounding box center [53, 146] width 45 height 34
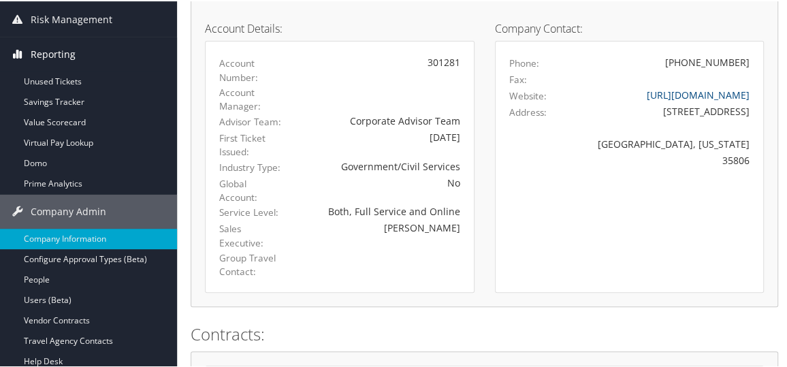
scroll to position [187, 0]
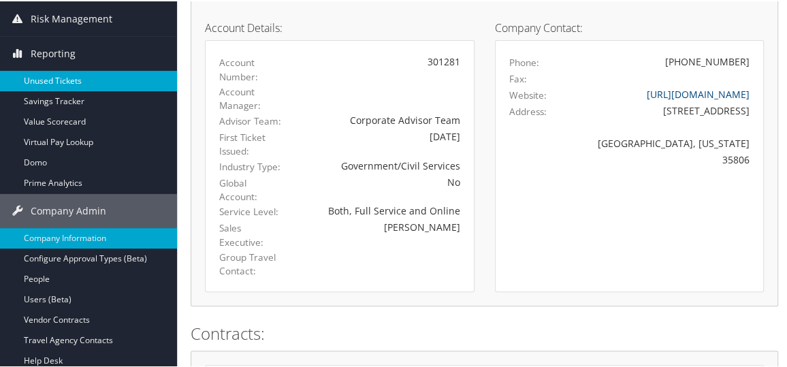
click at [65, 77] on link "Unused Tickets" at bounding box center [88, 79] width 177 height 20
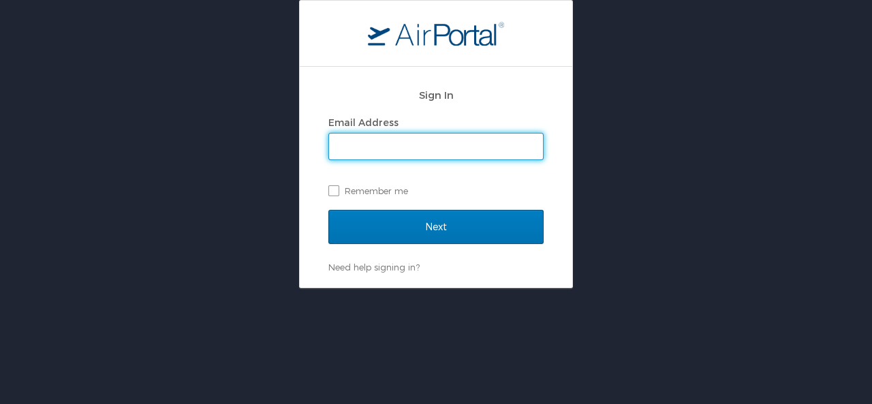
type input "[EMAIL_ADDRESS][PERSON_NAME][DOMAIN_NAME]"
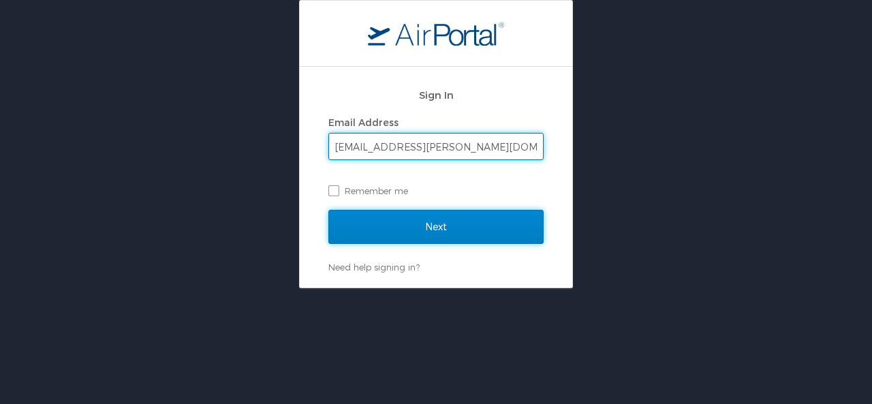
click at [443, 234] on input "Next" at bounding box center [435, 227] width 215 height 34
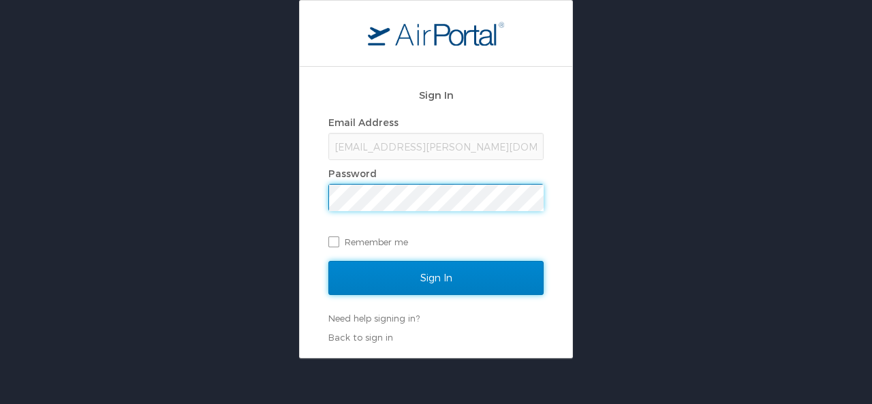
click at [440, 280] on input "Sign In" at bounding box center [435, 278] width 215 height 34
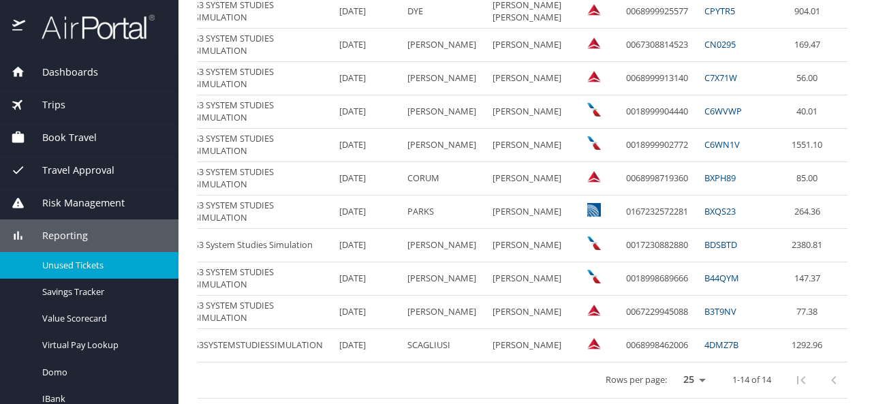
scroll to position [0, 117]
